Goal: Information Seeking & Learning: Understand process/instructions

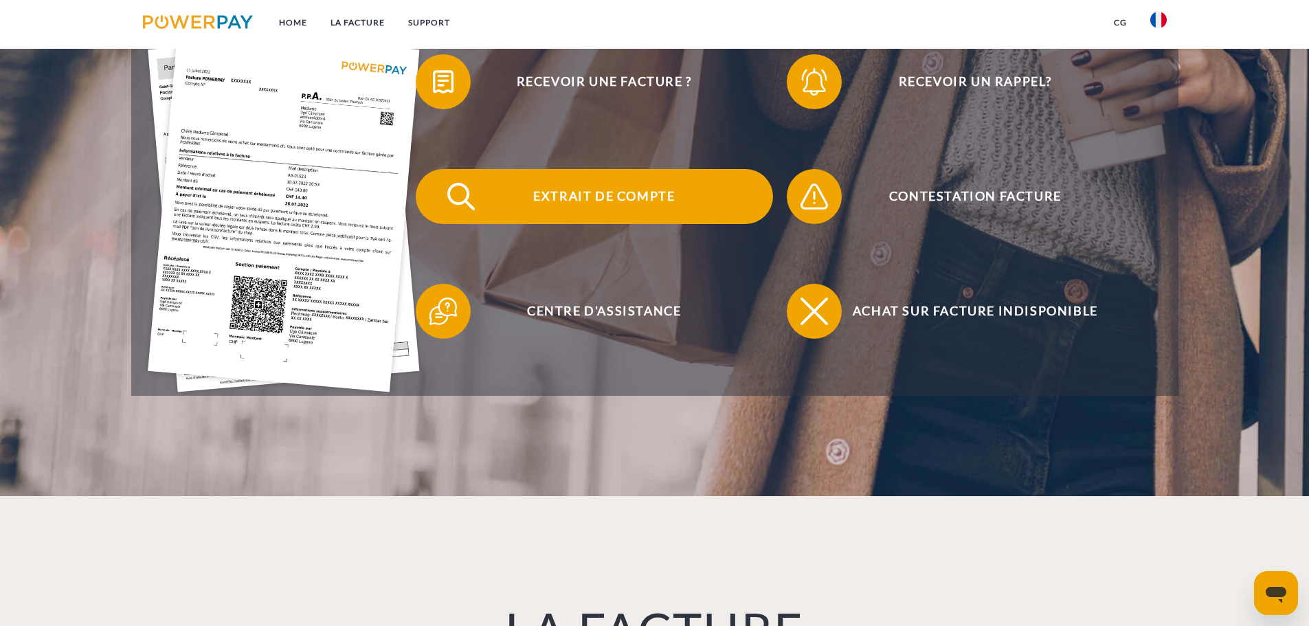
scroll to position [275, 0]
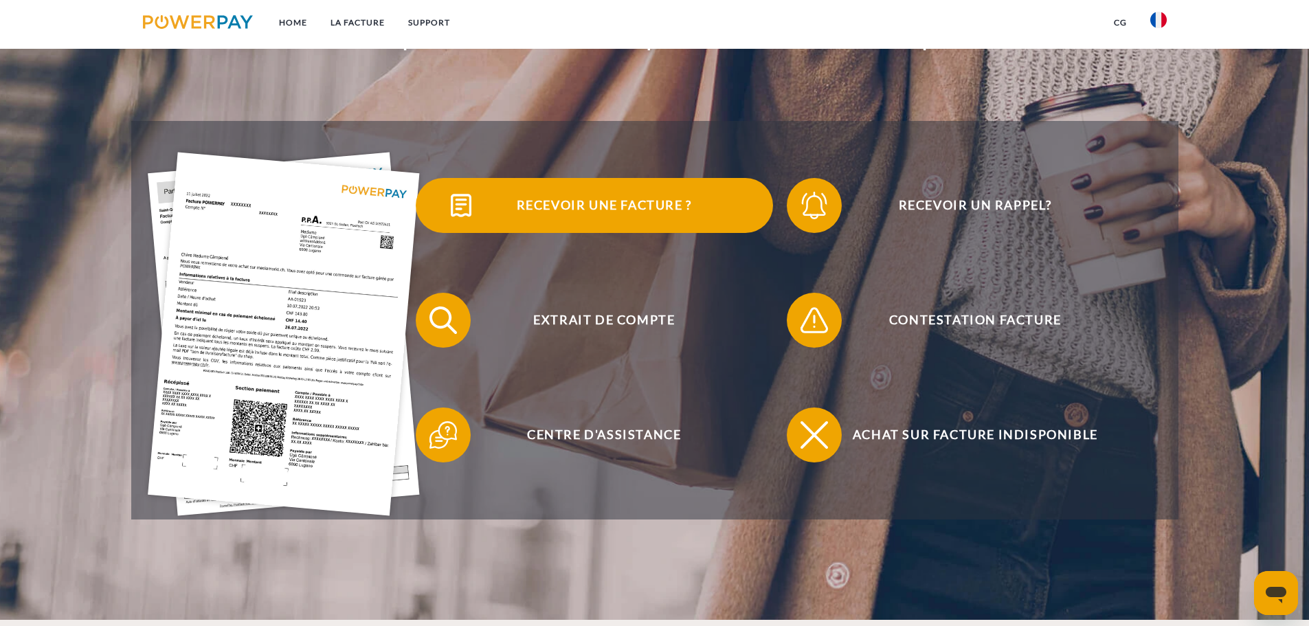
click at [552, 209] on span "Recevoir une facture ?" at bounding box center [604, 205] width 337 height 55
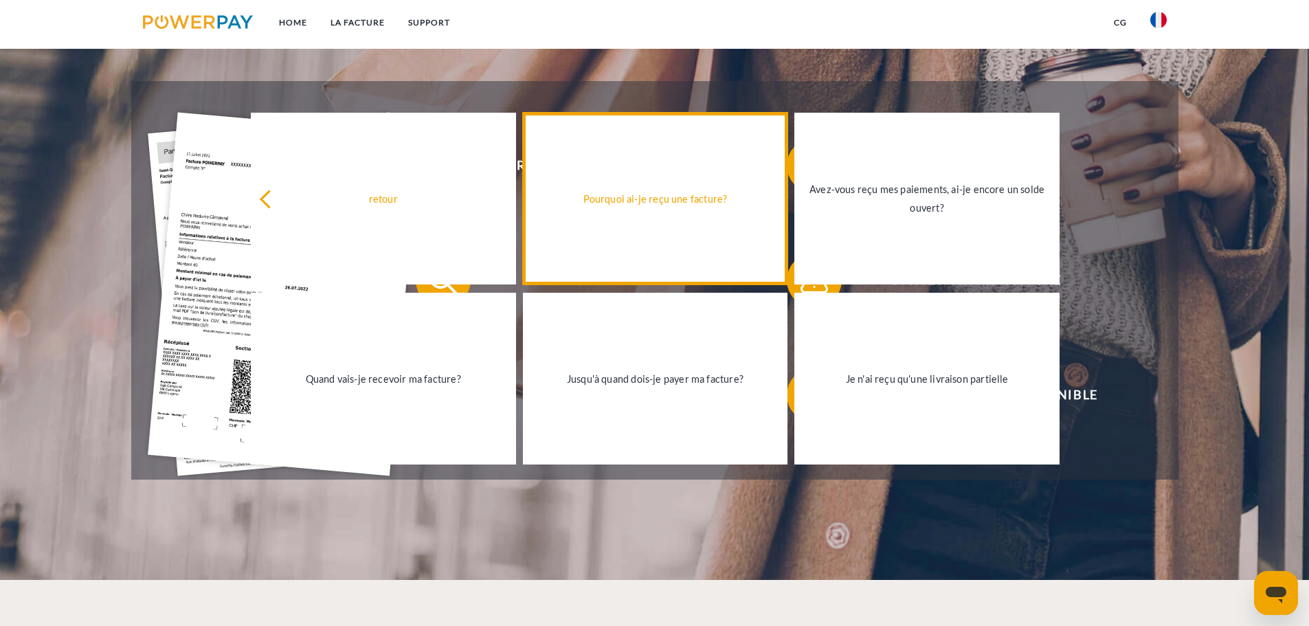
scroll to position [206, 0]
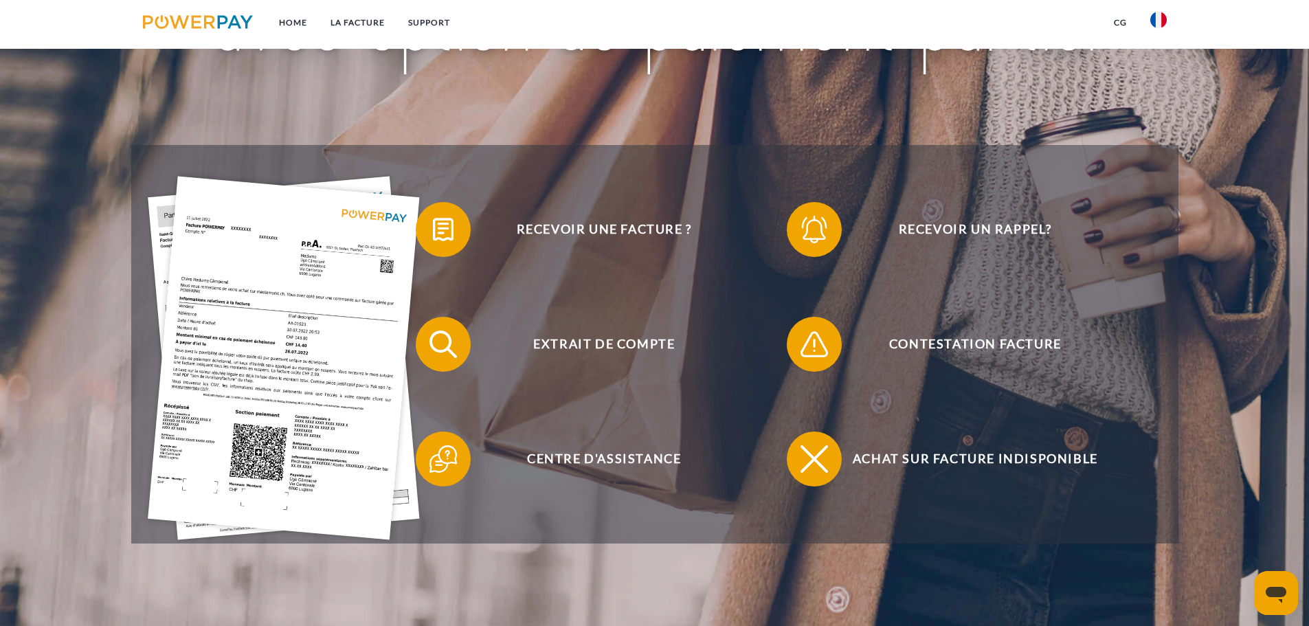
scroll to position [275, 0]
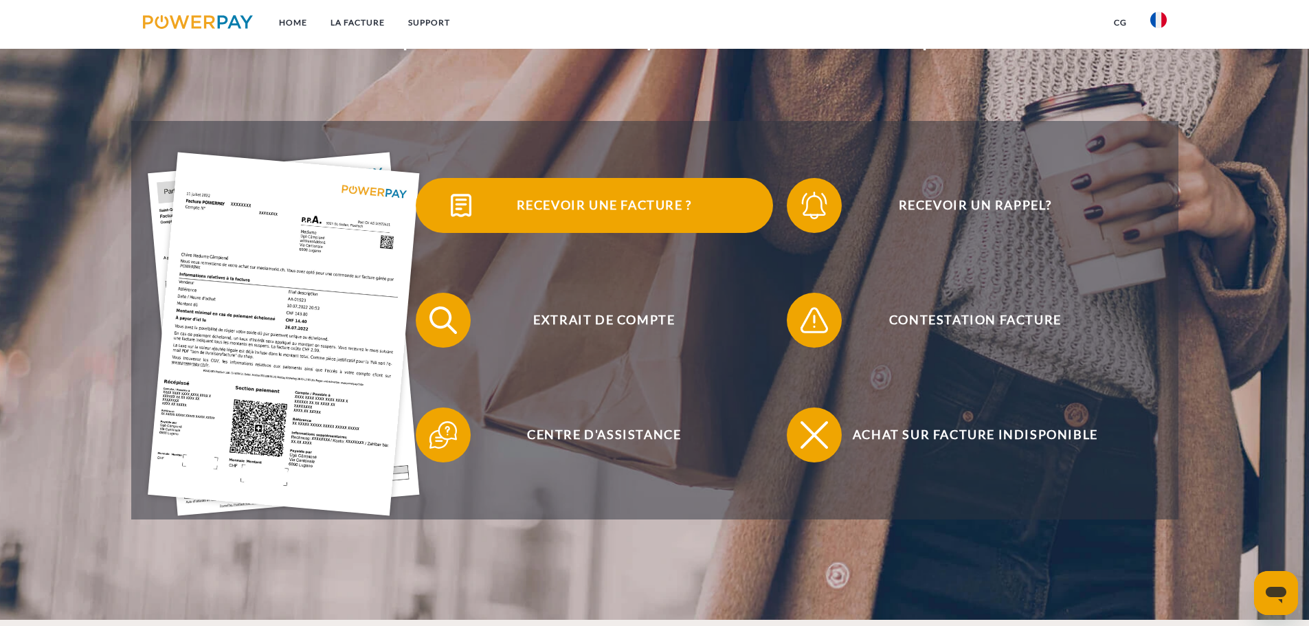
click at [601, 205] on span "Recevoir une facture ?" at bounding box center [604, 205] width 337 height 55
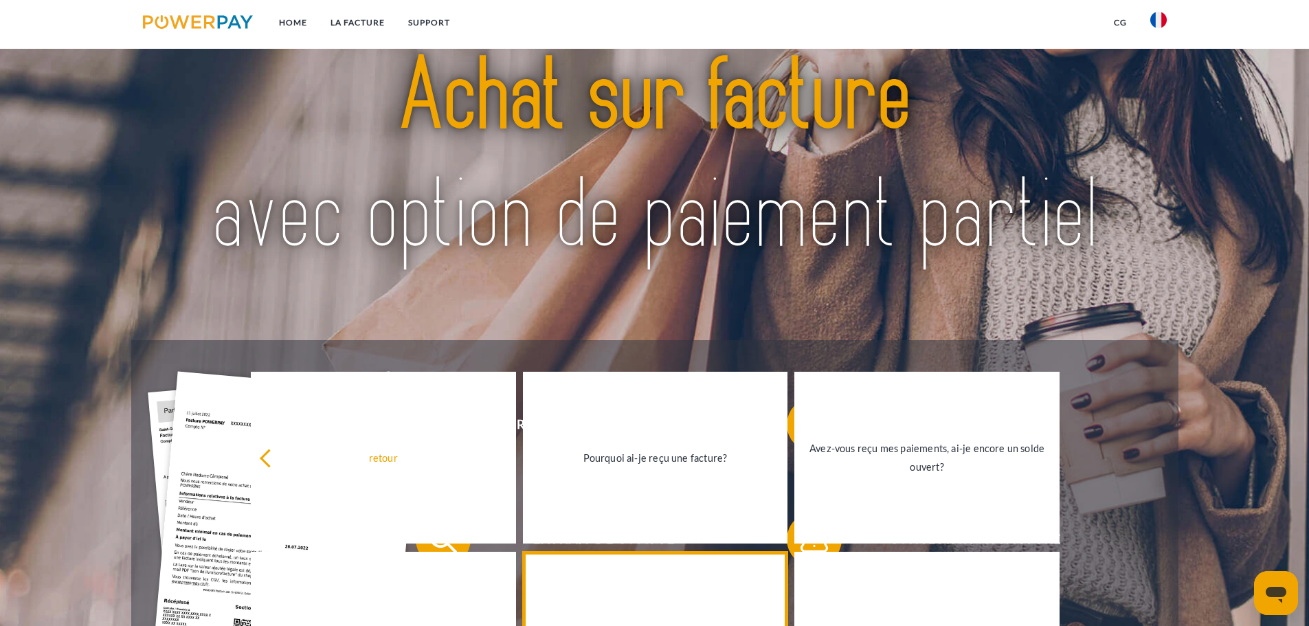
scroll to position [0, 0]
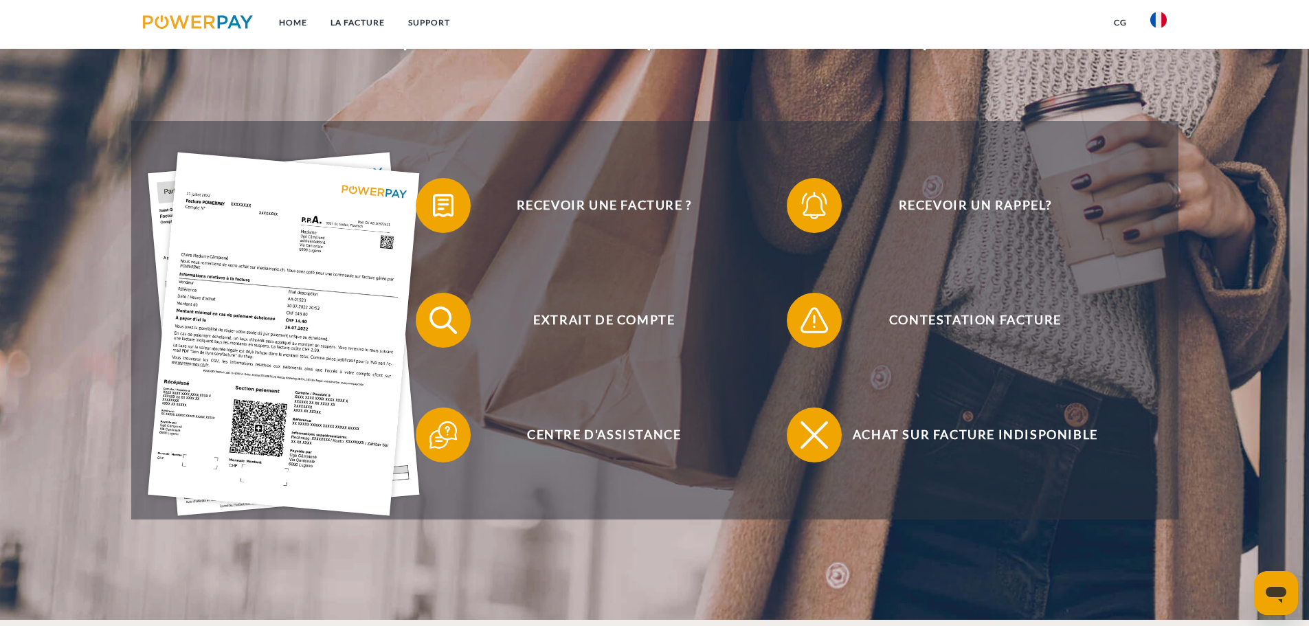
scroll to position [344, 0]
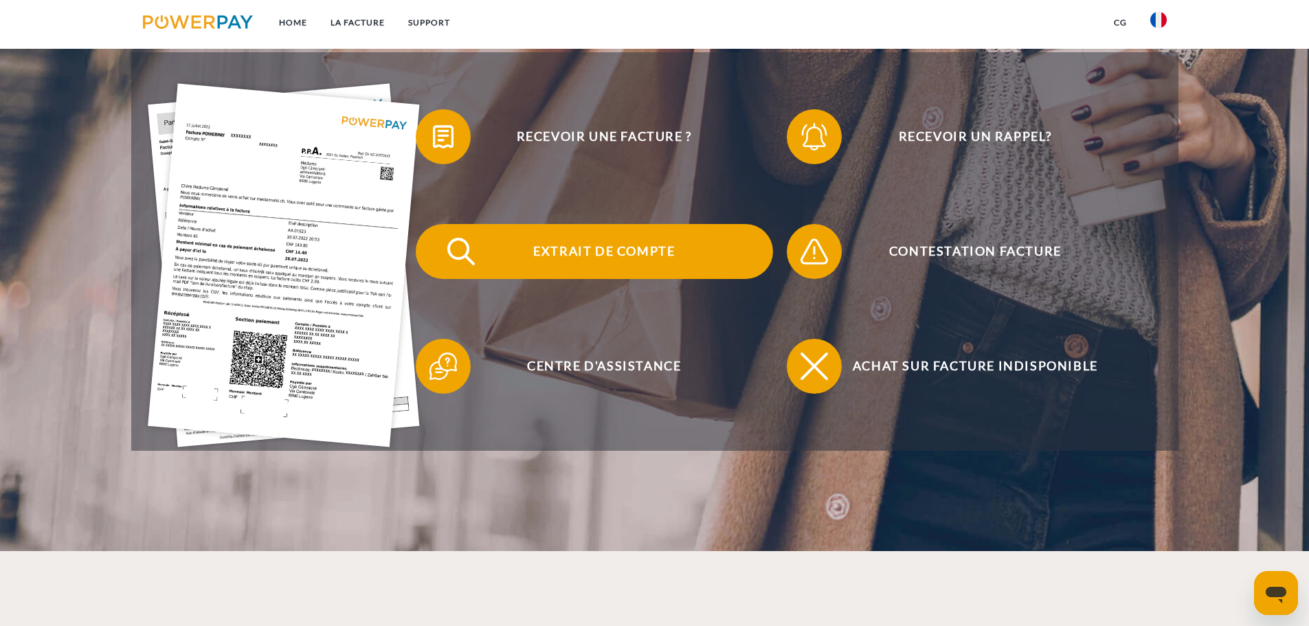
drag, startPoint x: 541, startPoint y: 256, endPoint x: 533, endPoint y: 256, distance: 7.6
click at [540, 257] on span "Extrait de compte" at bounding box center [604, 251] width 337 height 55
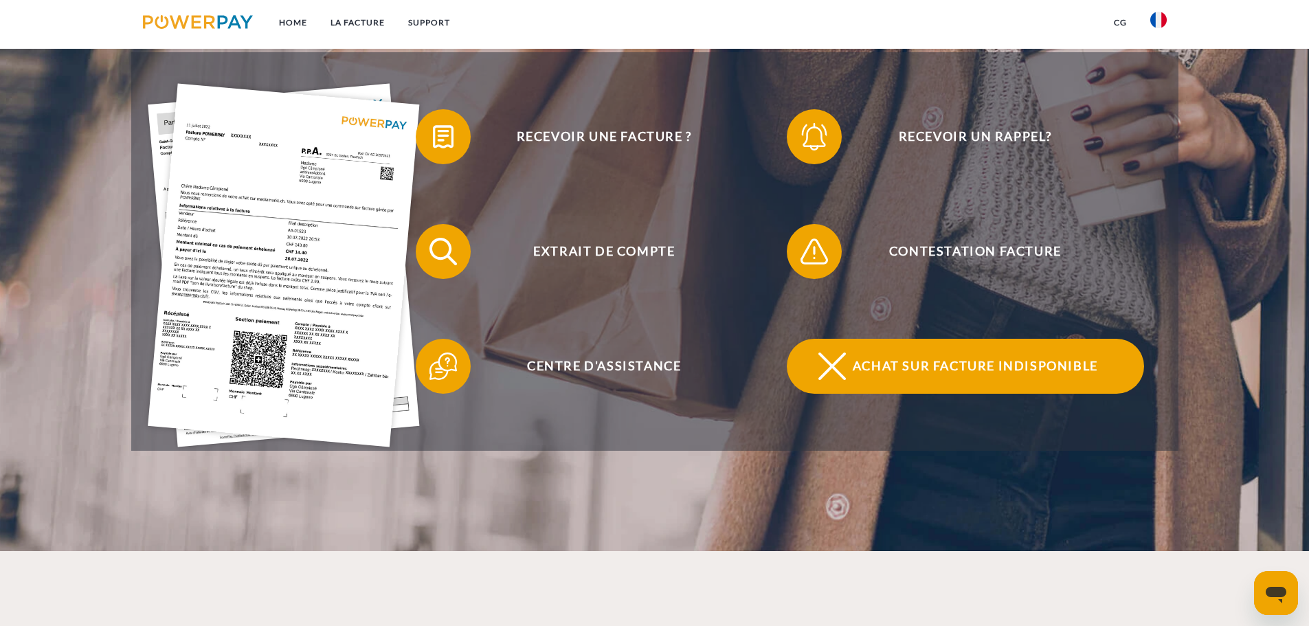
click at [924, 365] on span "Achat sur facture indisponible" at bounding box center [975, 366] width 337 height 55
